Goal: Information Seeking & Learning: Learn about a topic

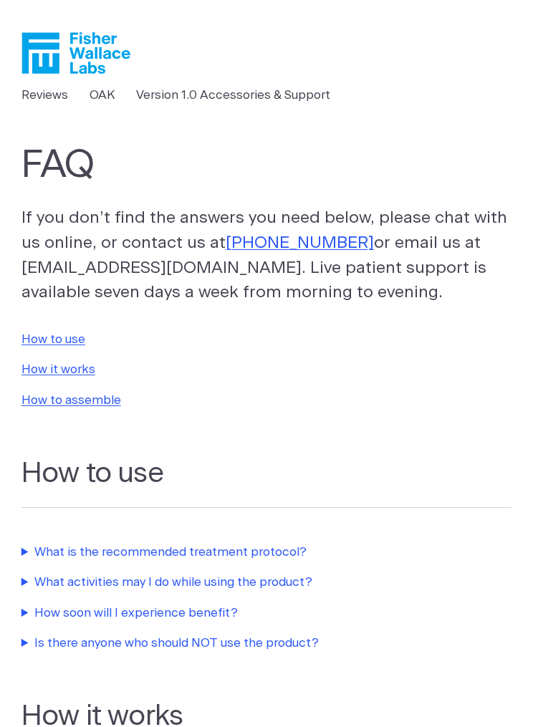
click at [111, 92] on link "OAK" at bounding box center [103, 95] width 26 height 19
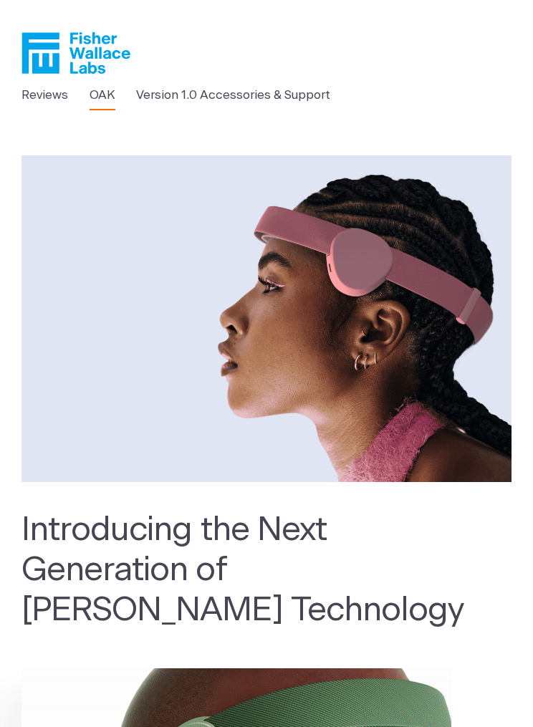
click at [282, 90] on link "Version 1.0 Accessories & Support" at bounding box center [233, 95] width 194 height 19
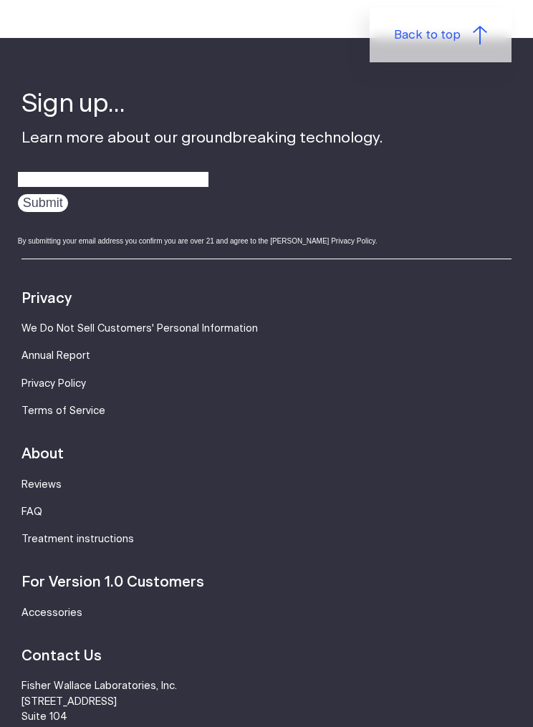
scroll to position [1177, 0]
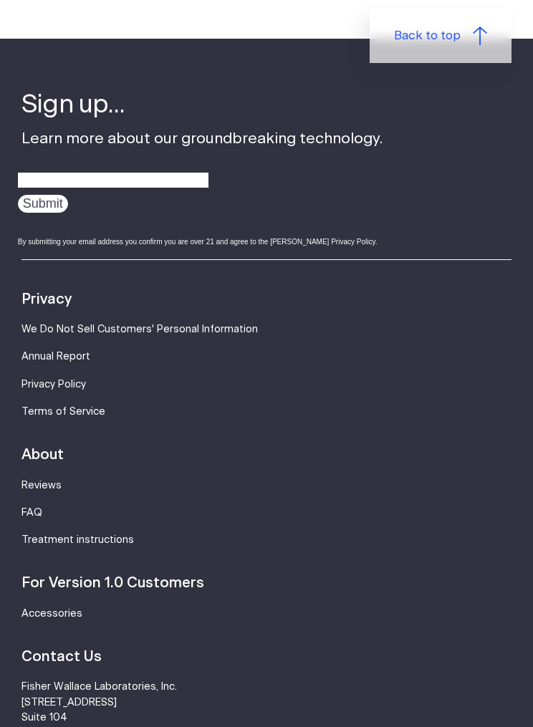
click at [41, 509] on link "FAQ" at bounding box center [31, 513] width 21 height 10
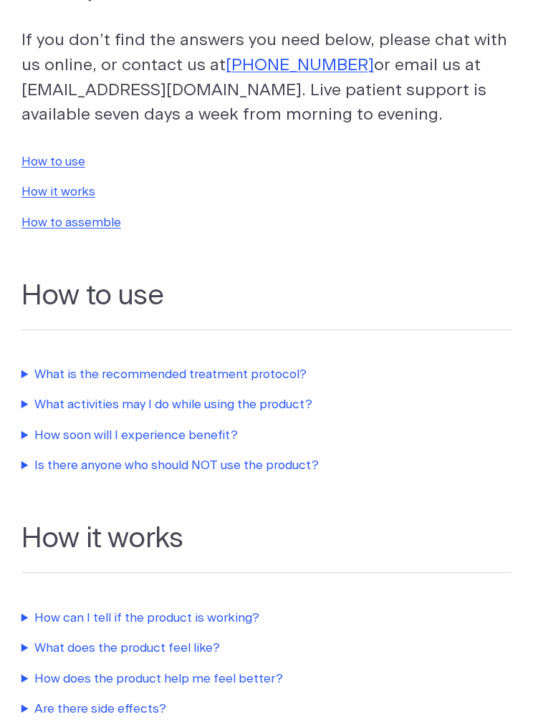
scroll to position [178, 0]
click at [258, 371] on summary "What is the recommended treatment protocol?" at bounding box center [266, 374] width 491 height 19
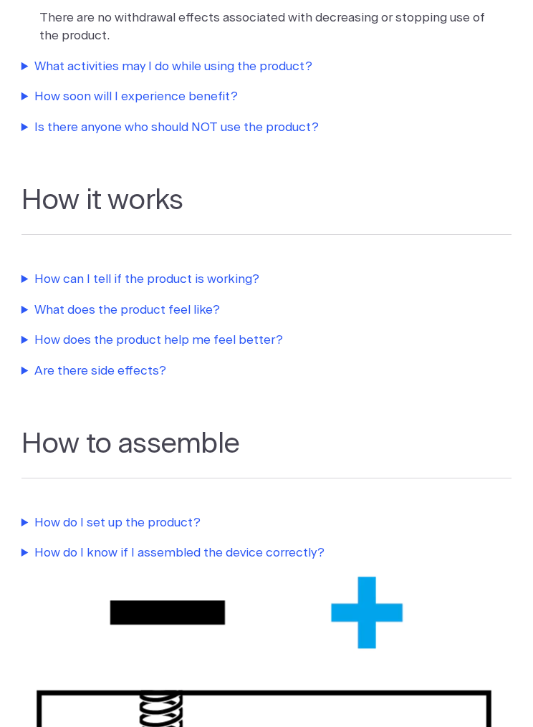
scroll to position [542, 0]
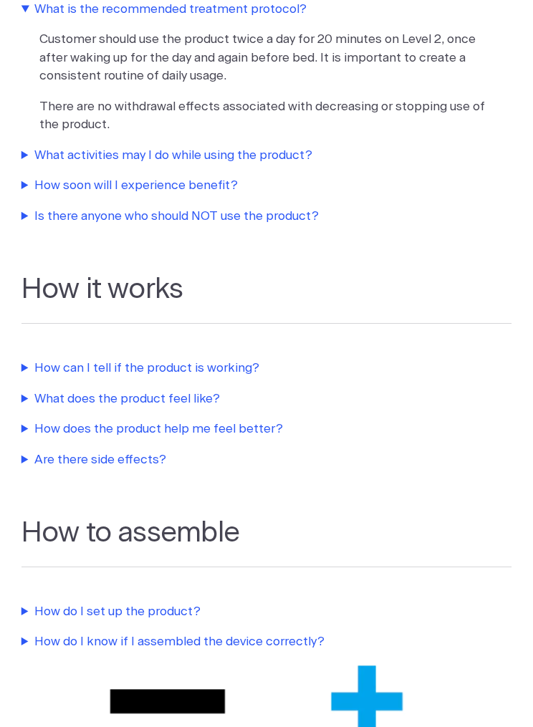
click at [244, 427] on summary "How does the product help me feel better?" at bounding box center [266, 429] width 491 height 19
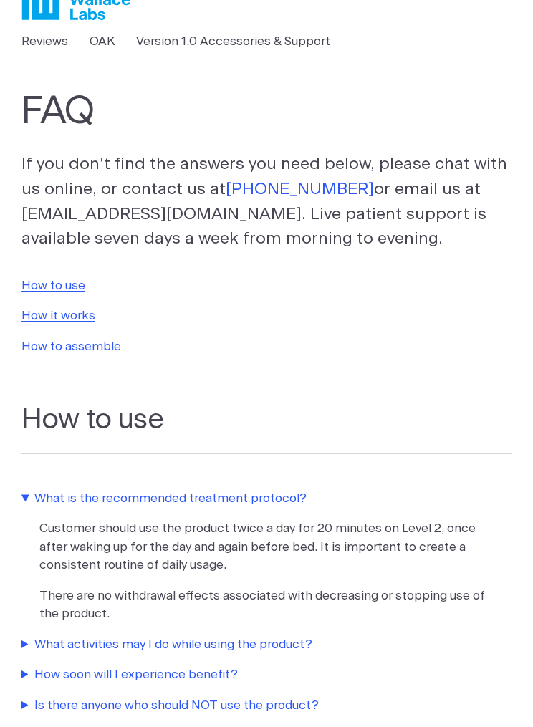
scroll to position [0, 0]
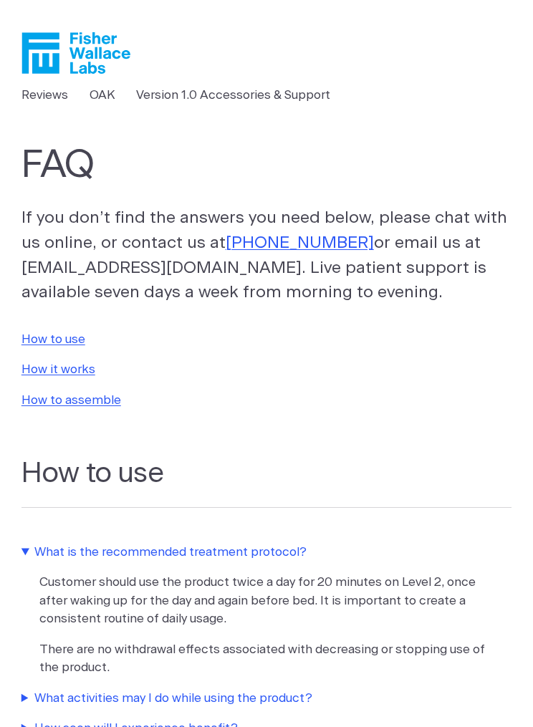
click at [225, 102] on link "Version 1.0 Accessories & Support" at bounding box center [233, 95] width 194 height 19
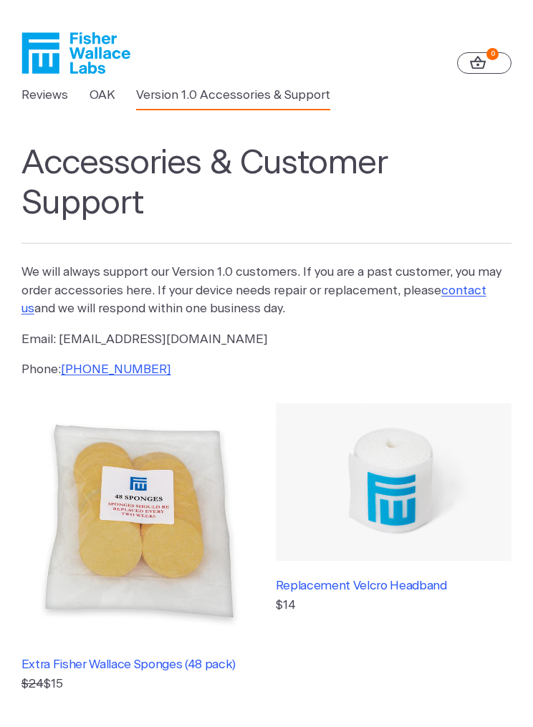
click at [42, 88] on link "Reviews" at bounding box center [44, 95] width 47 height 19
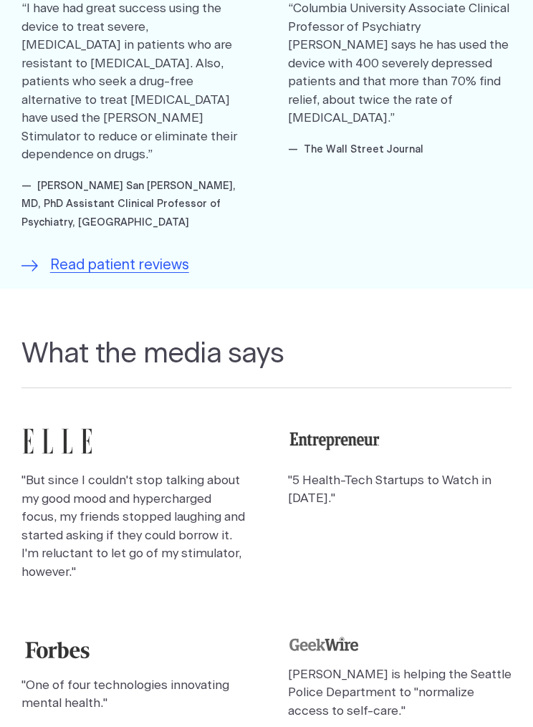
scroll to position [759, 0]
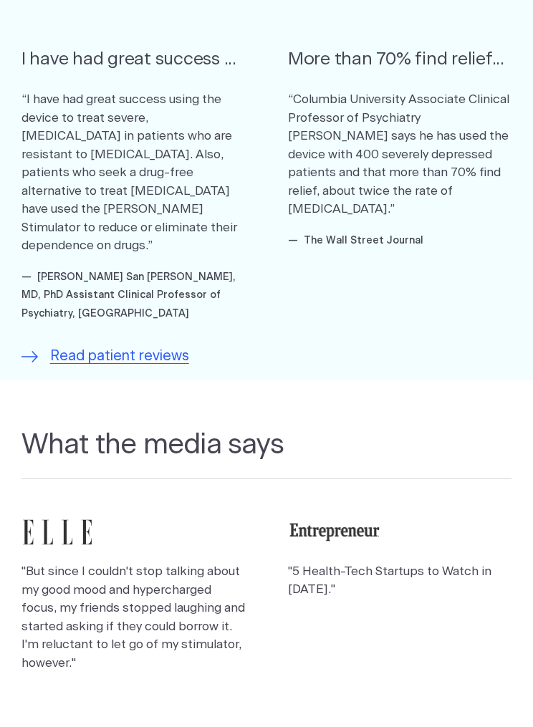
click at [165, 346] on span "Read patient reviews" at bounding box center [119, 356] width 139 height 21
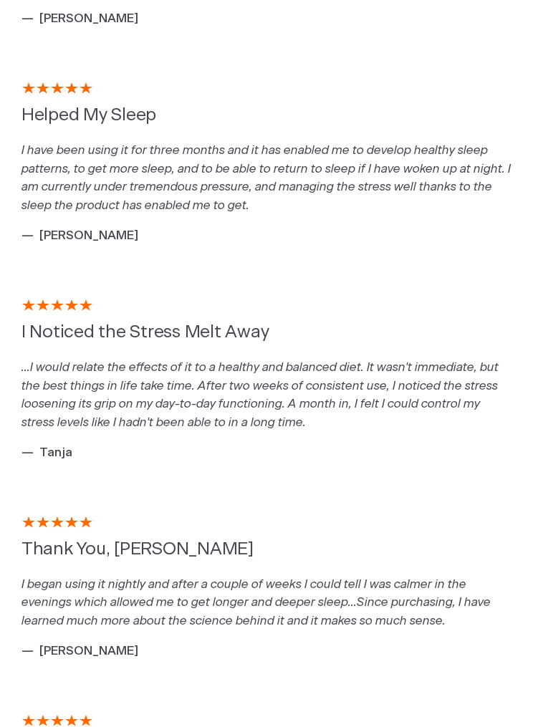
scroll to position [361, 0]
